Goal: Information Seeking & Learning: Learn about a topic

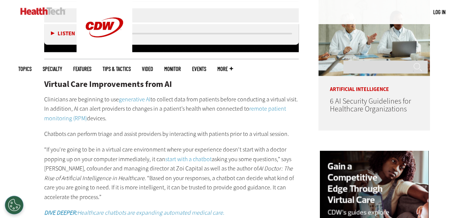
scroll to position [576, 0]
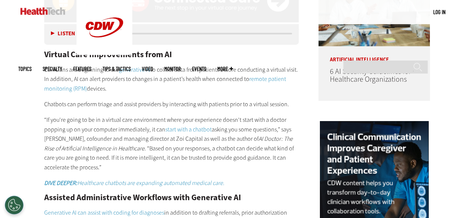
scroll to position [606, 0]
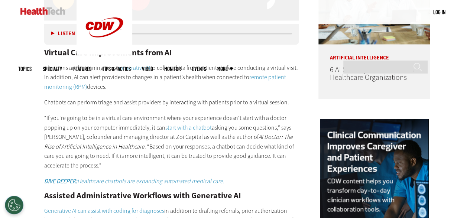
click at [290, 97] on p "Chatbots can perform triage and assist providers by interacting with patients p…" at bounding box center [171, 102] width 255 height 10
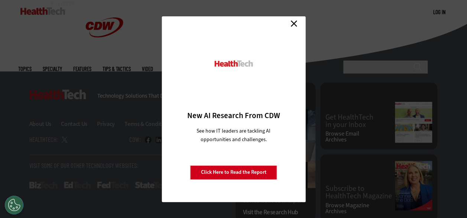
scroll to position [1859, 0]
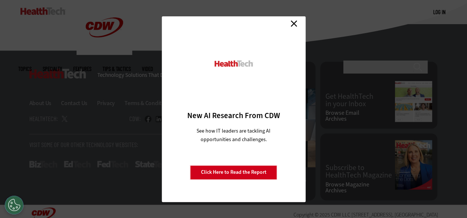
click at [297, 24] on link "Close" at bounding box center [293, 23] width 11 height 11
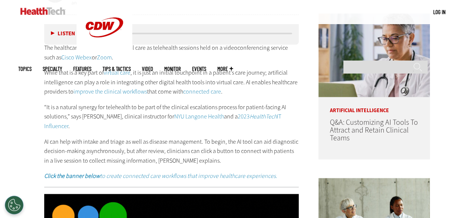
scroll to position [390, 0]
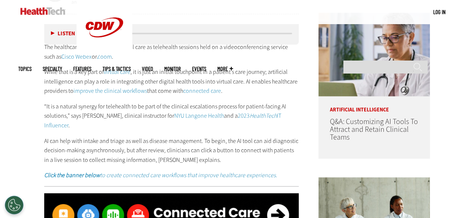
drag, startPoint x: 182, startPoint y: 109, endPoint x: 155, endPoint y: 124, distance: 30.6
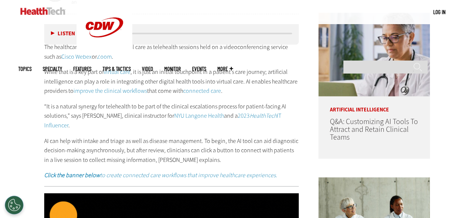
click at [155, 124] on p "“It is a natural synergy for telehealth to be part of the clinical escalations …" at bounding box center [171, 116] width 255 height 29
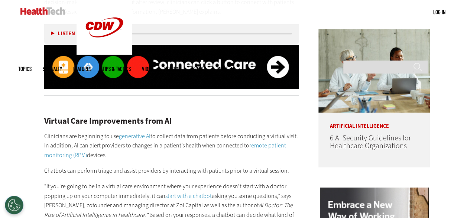
scroll to position [538, 0]
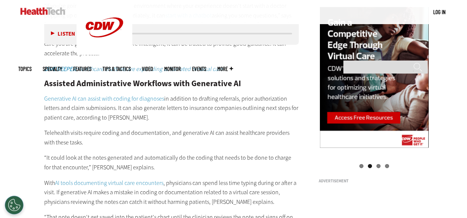
scroll to position [718, 0]
click at [219, 140] on p "Telehealth visits require coding and documentation, and generative AI can assis…" at bounding box center [171, 137] width 255 height 19
click at [213, 146] on p "Telehealth visits require coding and documentation, and generative AI can assis…" at bounding box center [171, 137] width 255 height 19
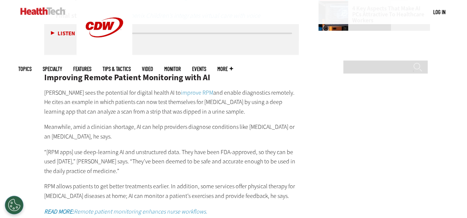
scroll to position [1126, 0]
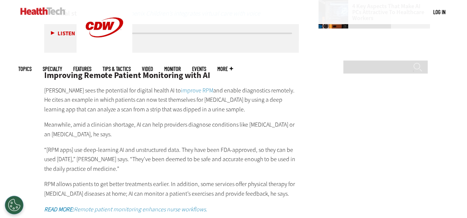
click at [238, 145] on p "“[RPM apps] use deep-learning AI and unstructured data. They have been FDA-appr…" at bounding box center [171, 159] width 255 height 29
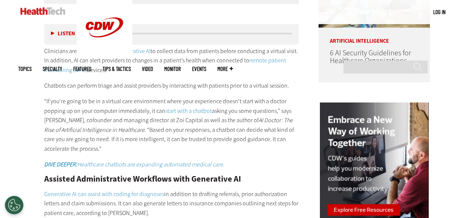
scroll to position [507, 0]
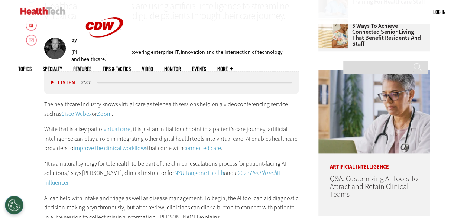
scroll to position [334, 0]
